Goal: Transaction & Acquisition: Subscribe to service/newsletter

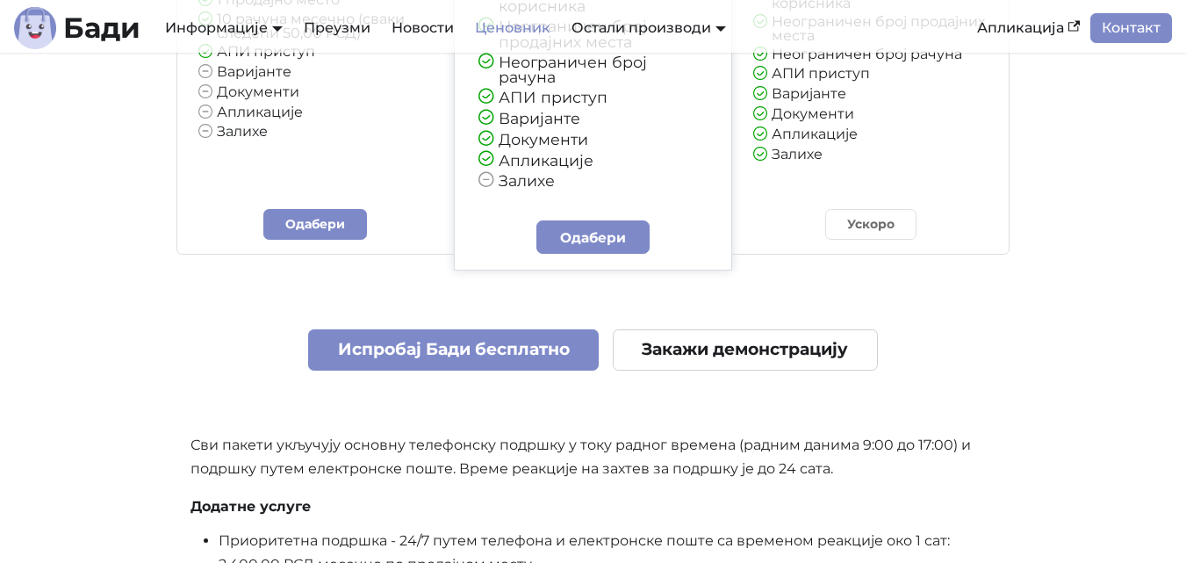
scroll to position [457, 0]
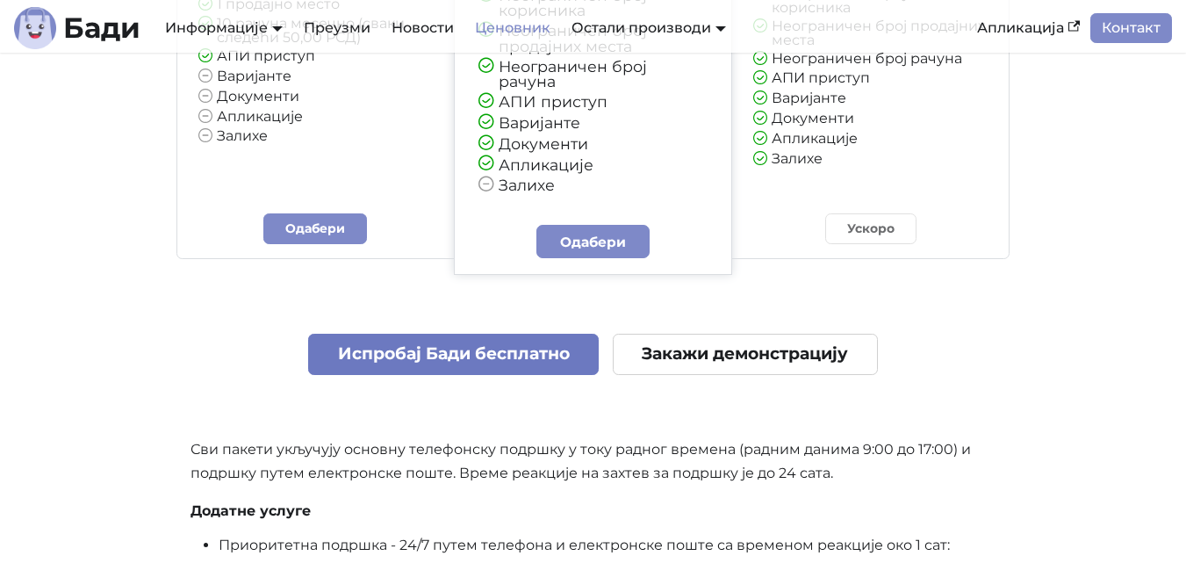
drag, startPoint x: 528, startPoint y: 299, endPoint x: 517, endPoint y: 338, distance: 40.9
click at [517, 338] on p "Испробај [PERSON_NAME] бесплатно Закажи демонстрацију" at bounding box center [594, 340] width 806 height 69
click at [517, 338] on link "Испробај Бади бесплатно" at bounding box center [453, 354] width 291 height 41
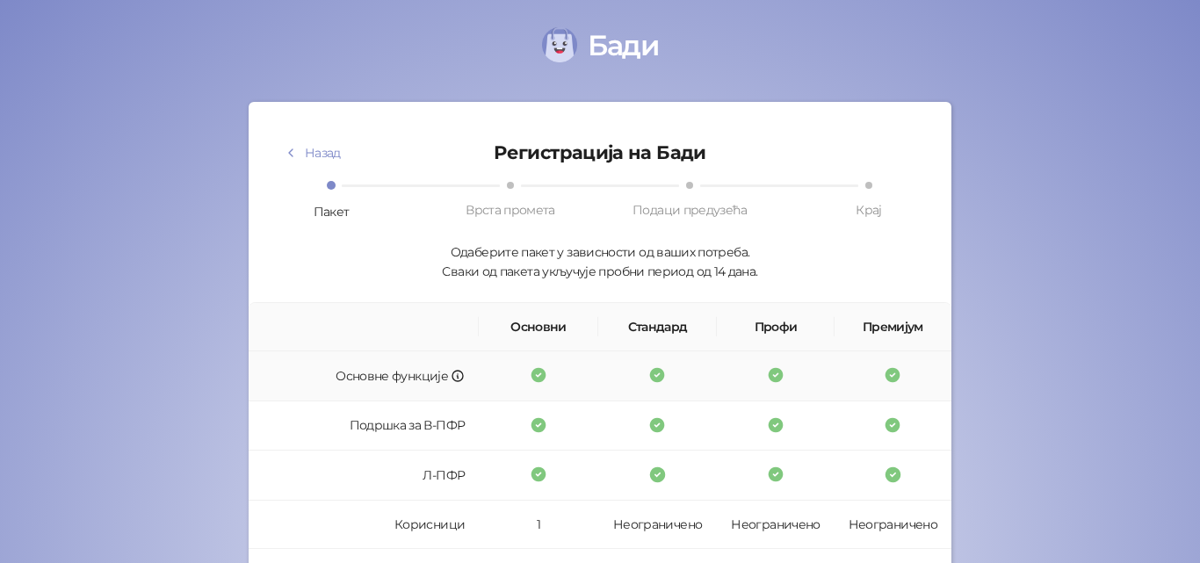
click at [426, 379] on td "Основне функције" at bounding box center [364, 376] width 230 height 50
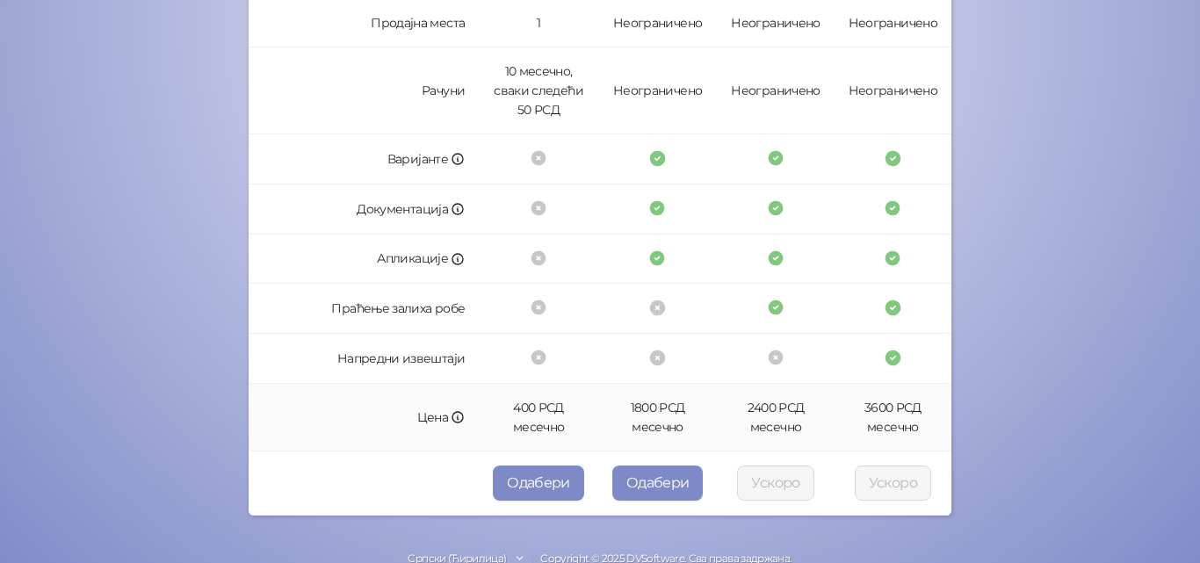
scroll to position [582, 0]
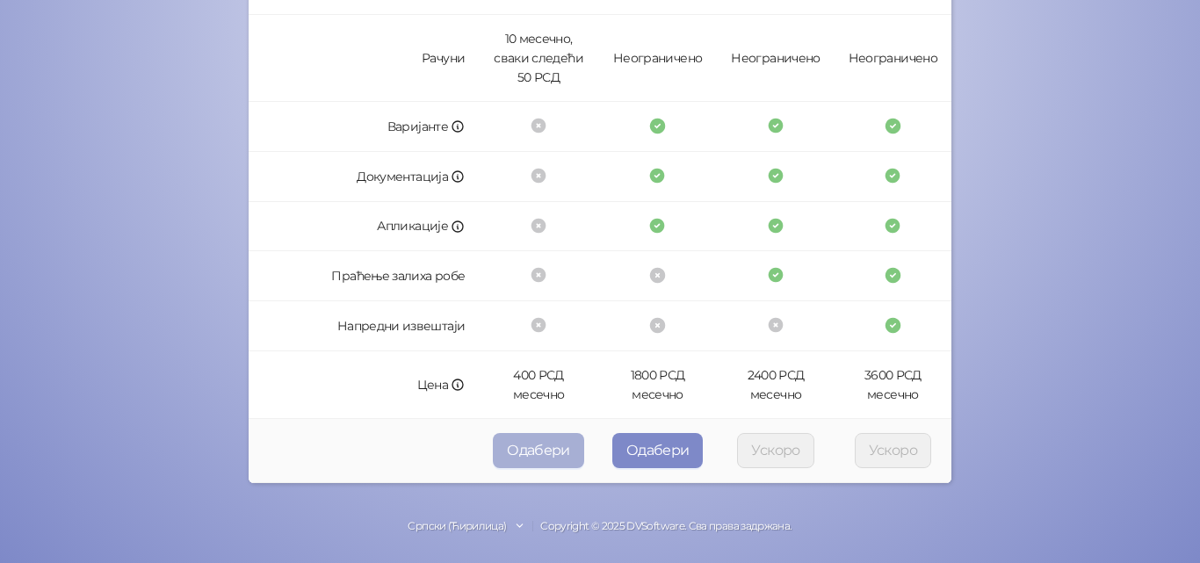
click at [552, 452] on button "Одабери" at bounding box center [538, 450] width 91 height 35
